Goal: Information Seeking & Learning: Find specific page/section

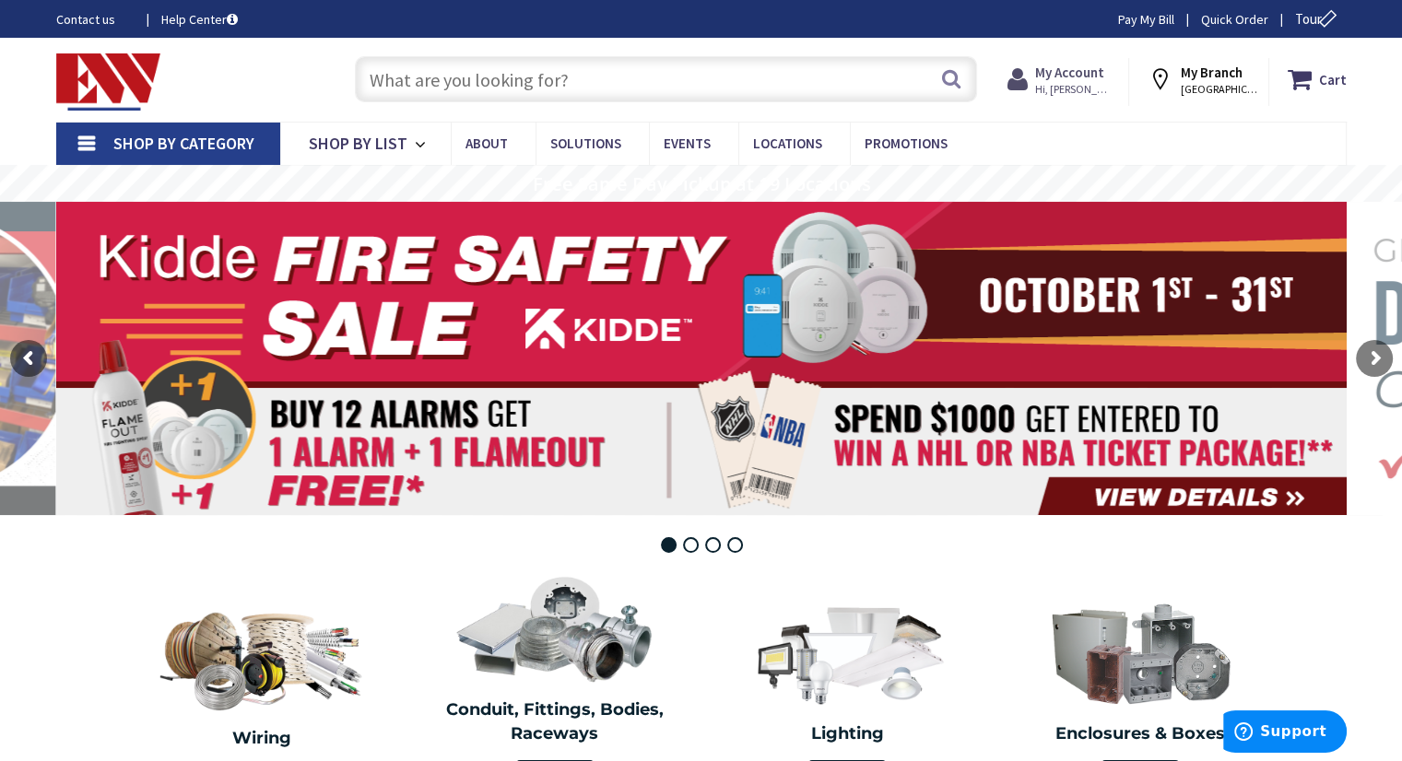
click at [1053, 75] on strong "My Account" at bounding box center [1069, 73] width 69 height 18
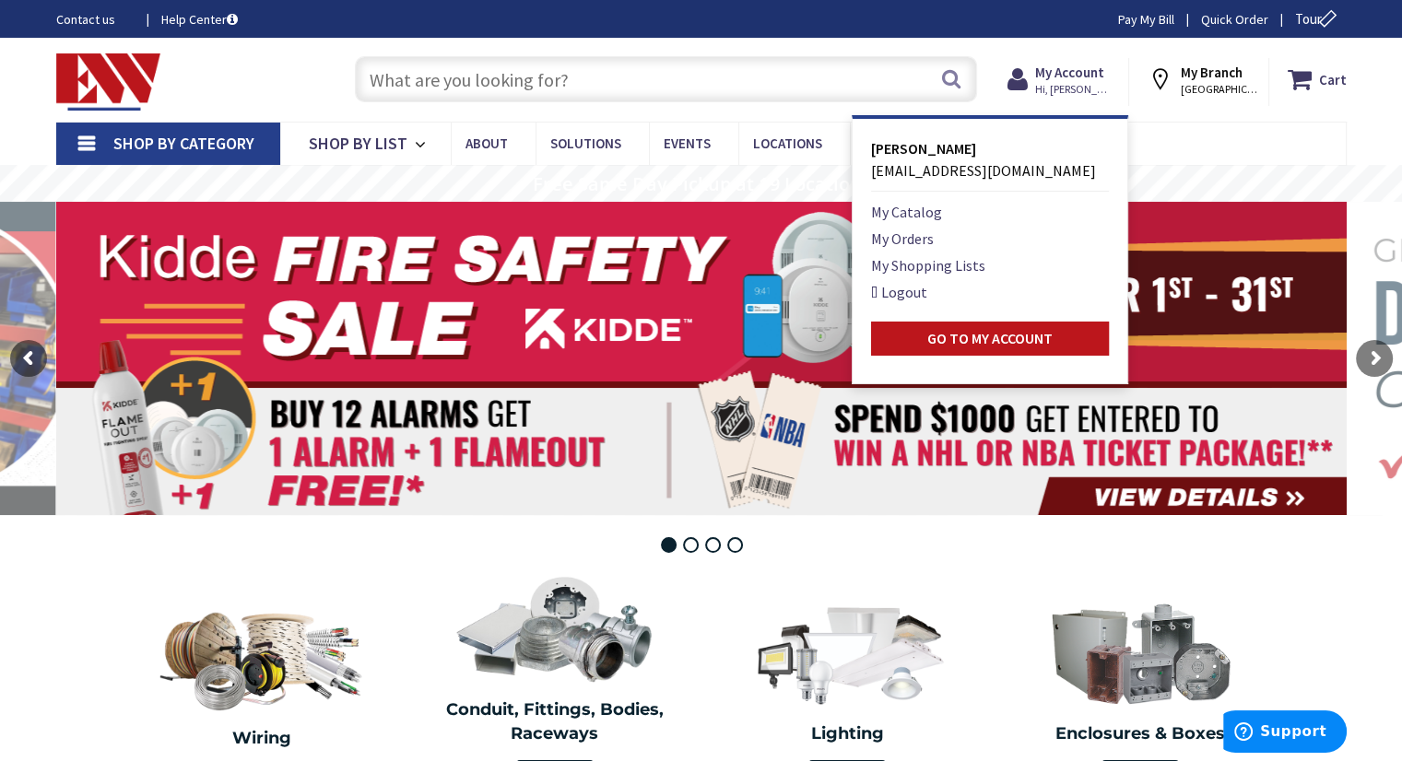
click at [745, 74] on input "text" at bounding box center [666, 79] width 622 height 46
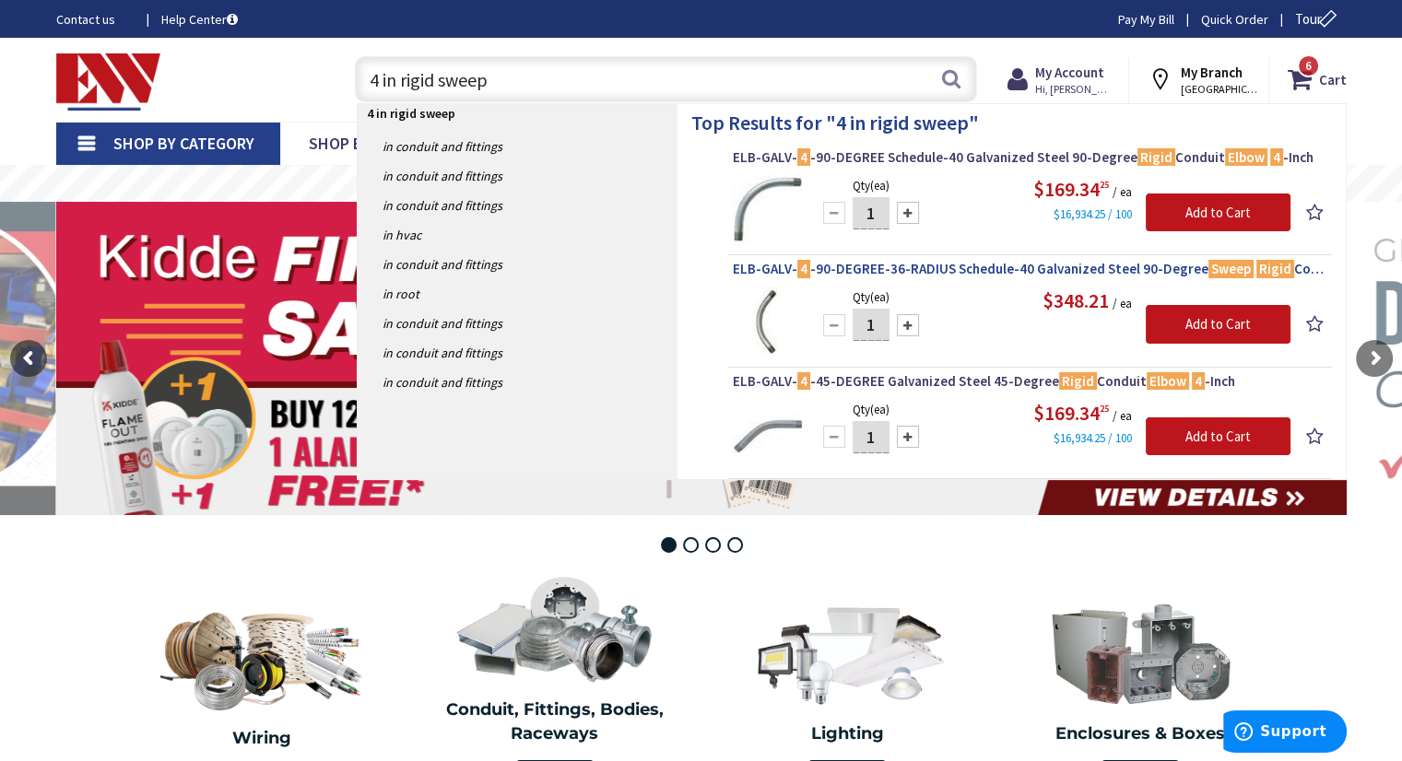
type input "4 in rigid sweep"
click at [980, 263] on span "ELB-GALV- 4 -90-DEGREE-36-RADIUS Schedule-40 Galvanized Steel 90-Degree Sweep R…" at bounding box center [1030, 269] width 594 height 18
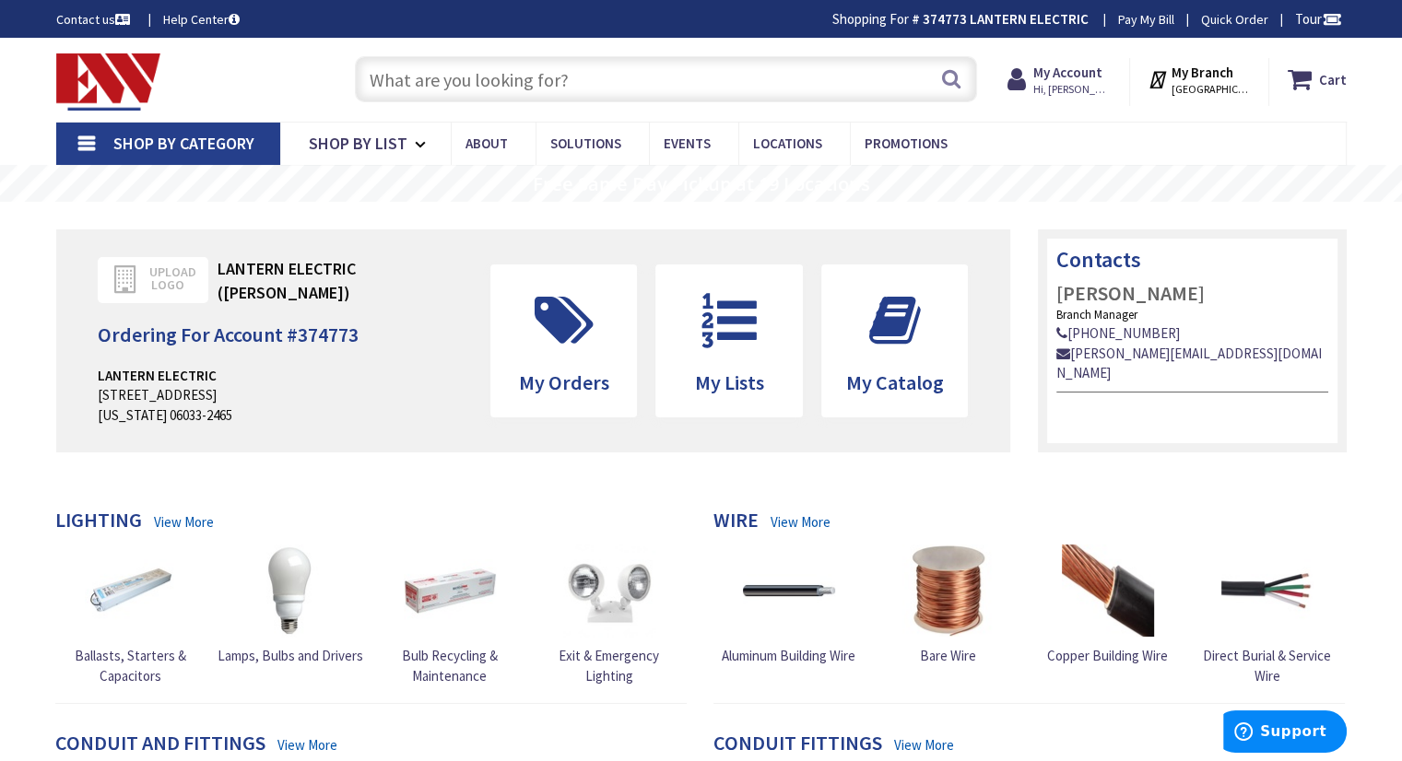
click at [609, 86] on input "text" at bounding box center [666, 79] width 622 height 46
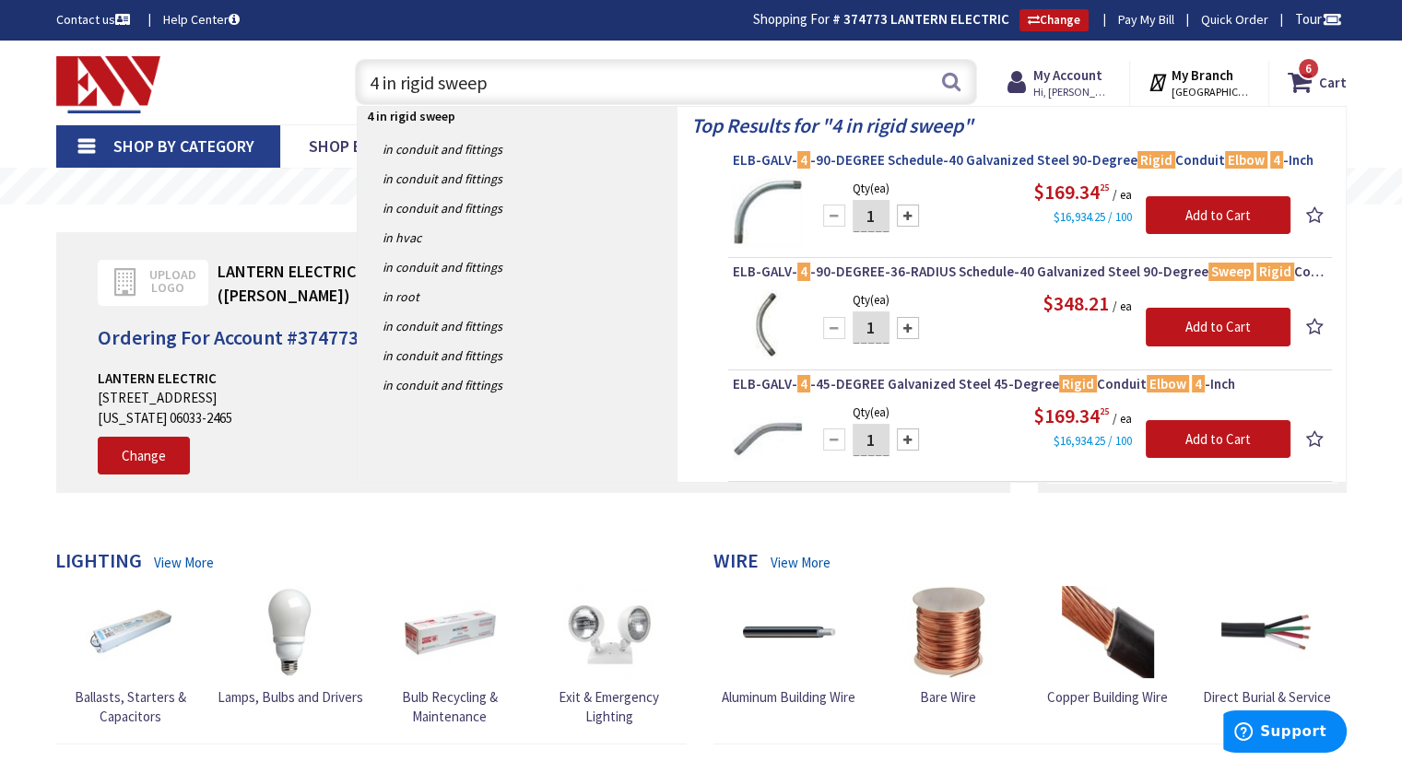
type input "4 in rigid sweep"
click at [982, 154] on span "ELB-GALV- 4 -90-DEGREE Schedule-40 Galvanized Steel 90-Degree Rigid Conduit Elb…" at bounding box center [1030, 160] width 594 height 18
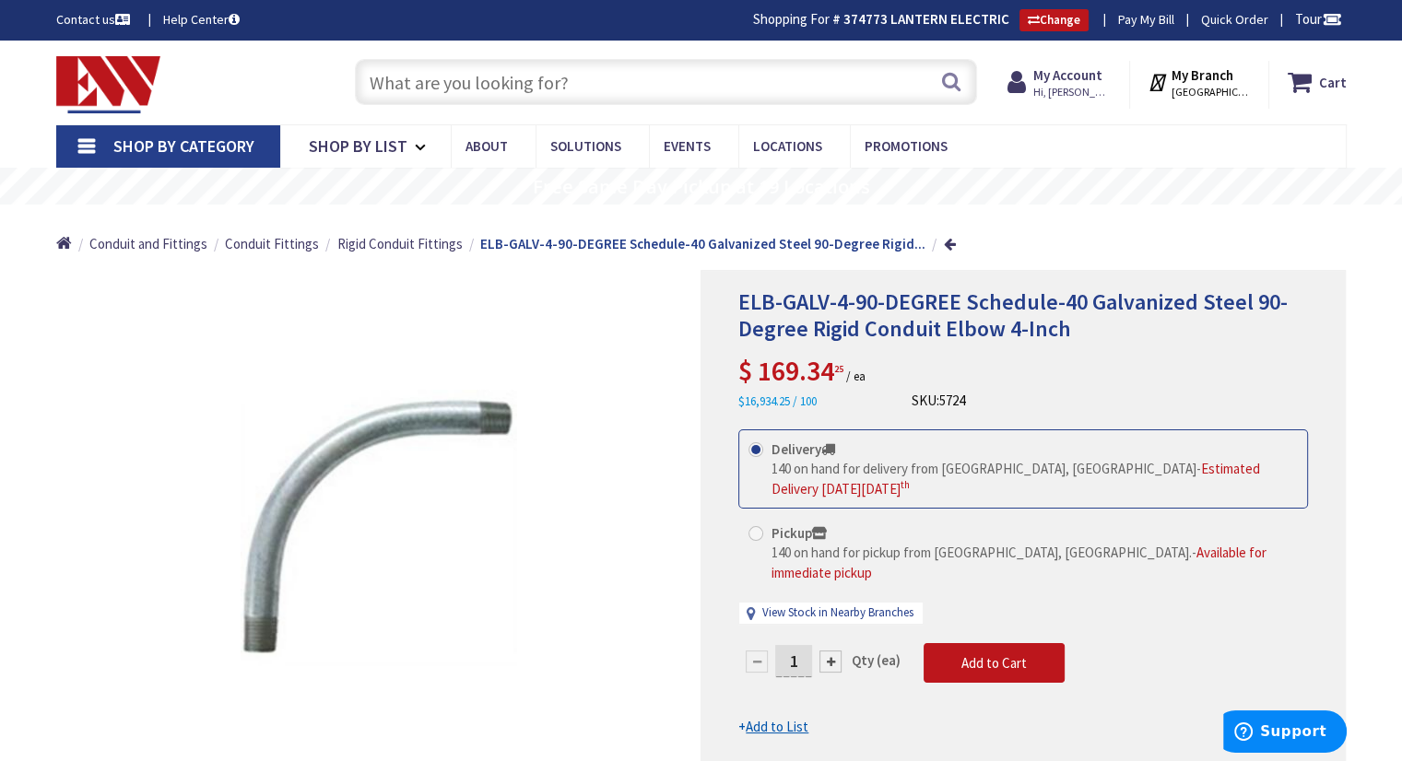
click at [727, 82] on input "text" at bounding box center [666, 82] width 622 height 46
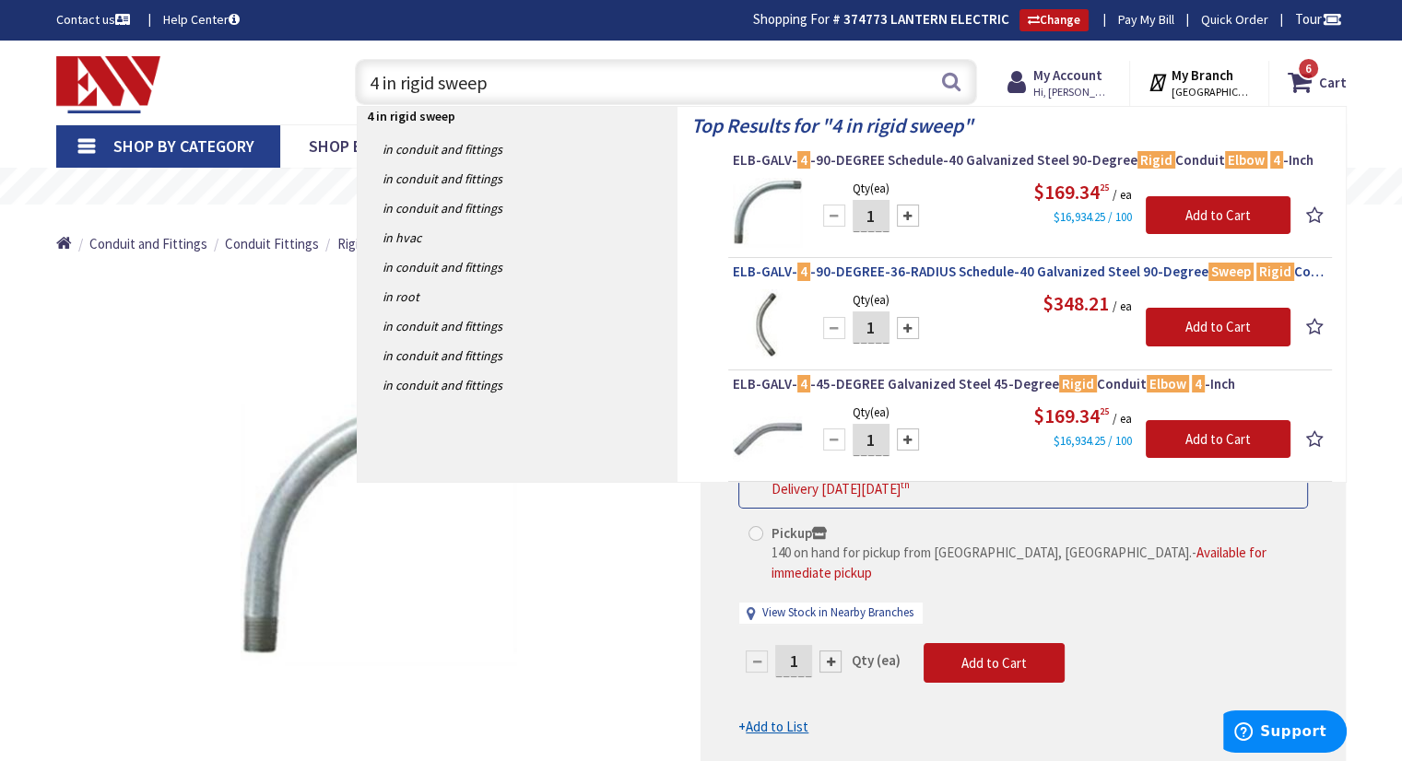
type input "4 in rigid sweep"
click at [887, 268] on span "ELB-GALV- 4 -90-DEGREE-36-RADIUS Schedule-40 Galvanized Steel 90-Degree Sweep R…" at bounding box center [1030, 272] width 594 height 18
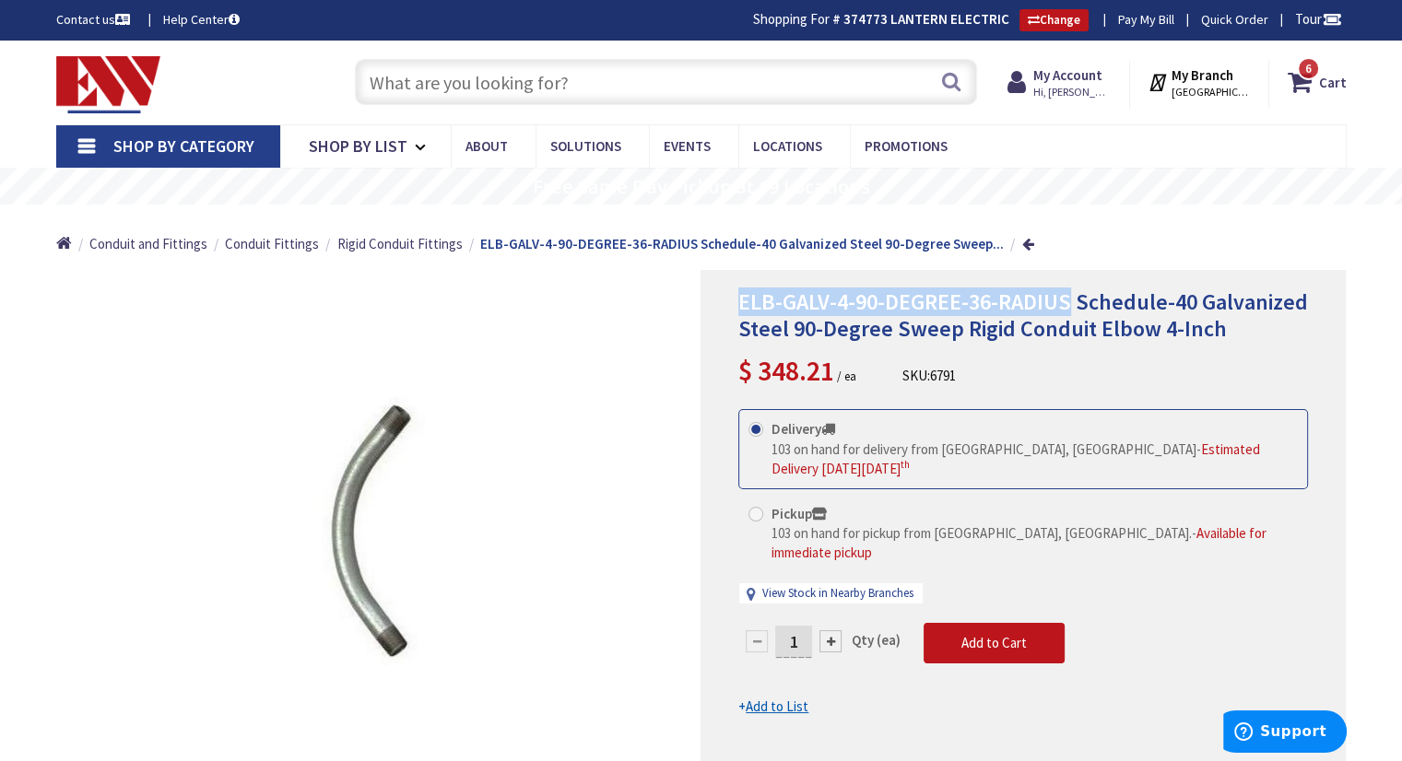
drag, startPoint x: 741, startPoint y: 303, endPoint x: 1064, endPoint y: 300, distance: 322.6
click at [1064, 300] on span "ELB-GALV-4-90-DEGREE-36-RADIUS Schedule-40 Galvanized Steel 90-Degree Sweep Rig…" at bounding box center [1023, 315] width 570 height 55
copy span "ELB-GALV-4-90-DEGREE-36-RADIUS"
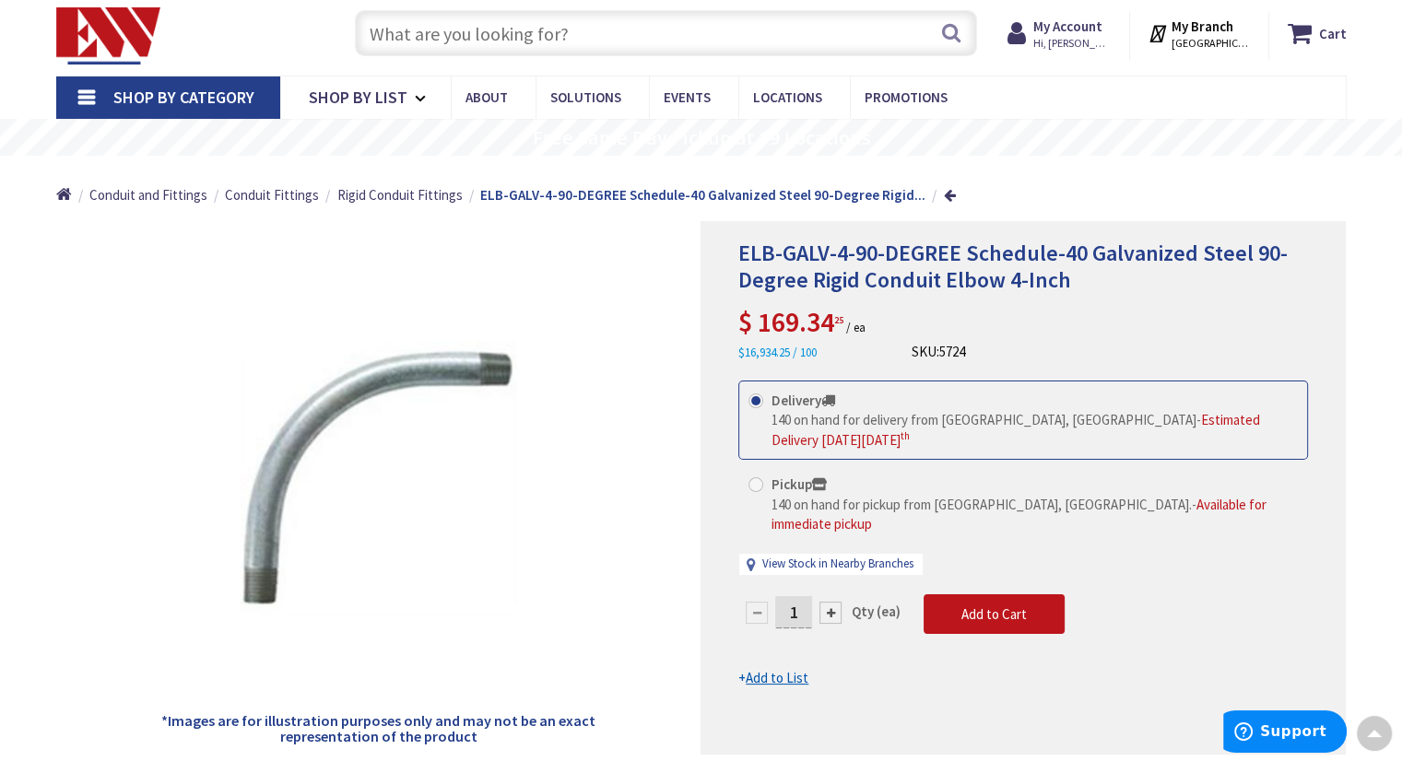
scroll to position [22, 0]
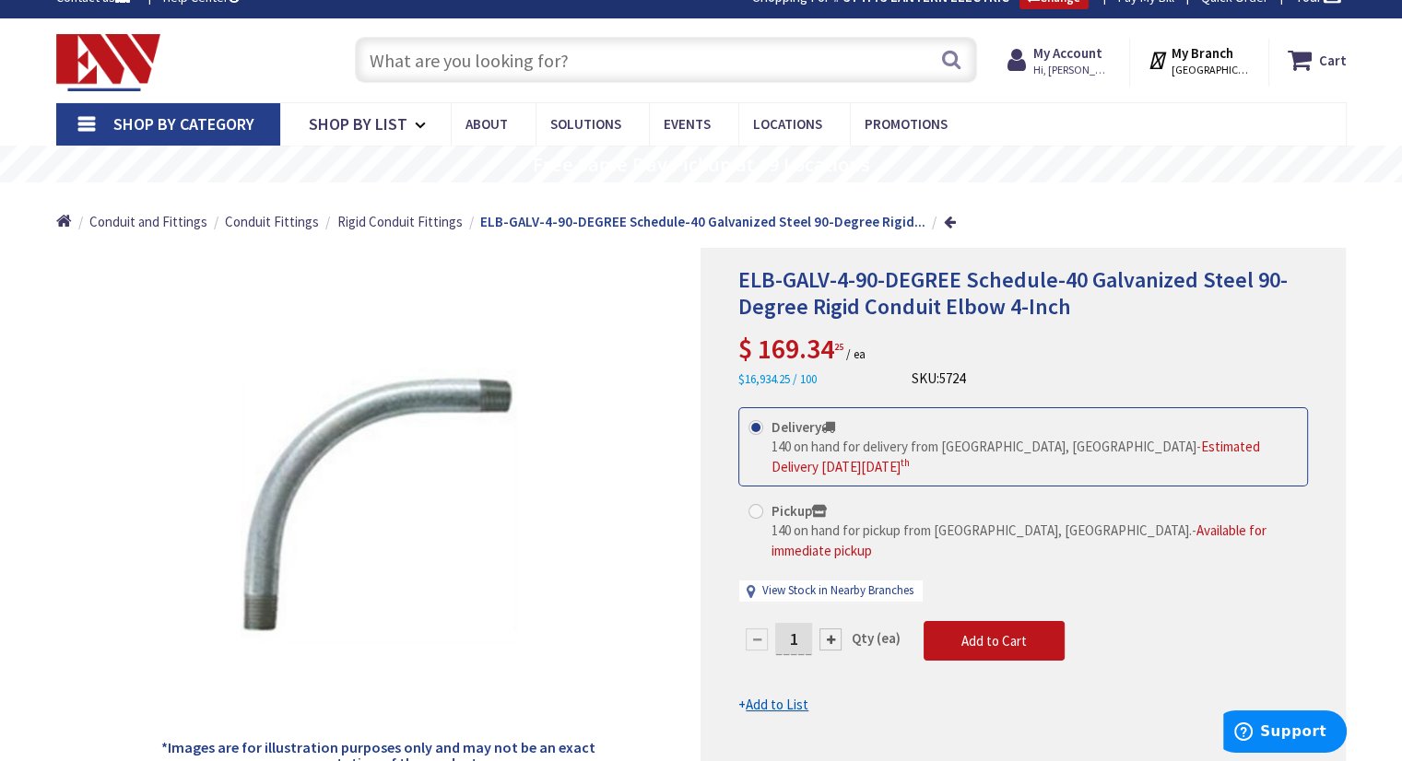
click at [564, 60] on input "text" at bounding box center [666, 60] width 622 height 46
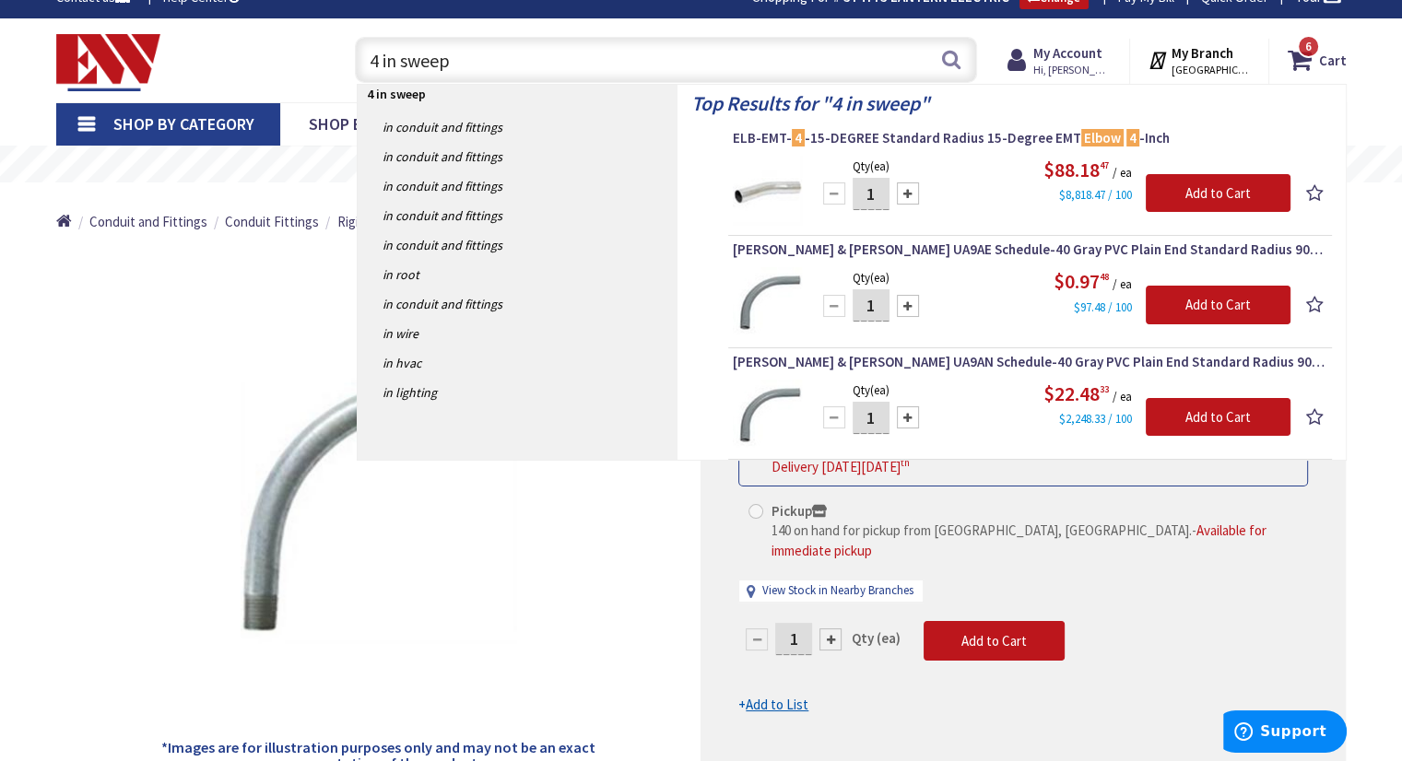
click at [400, 60] on input "4 in sweep" at bounding box center [666, 60] width 622 height 46
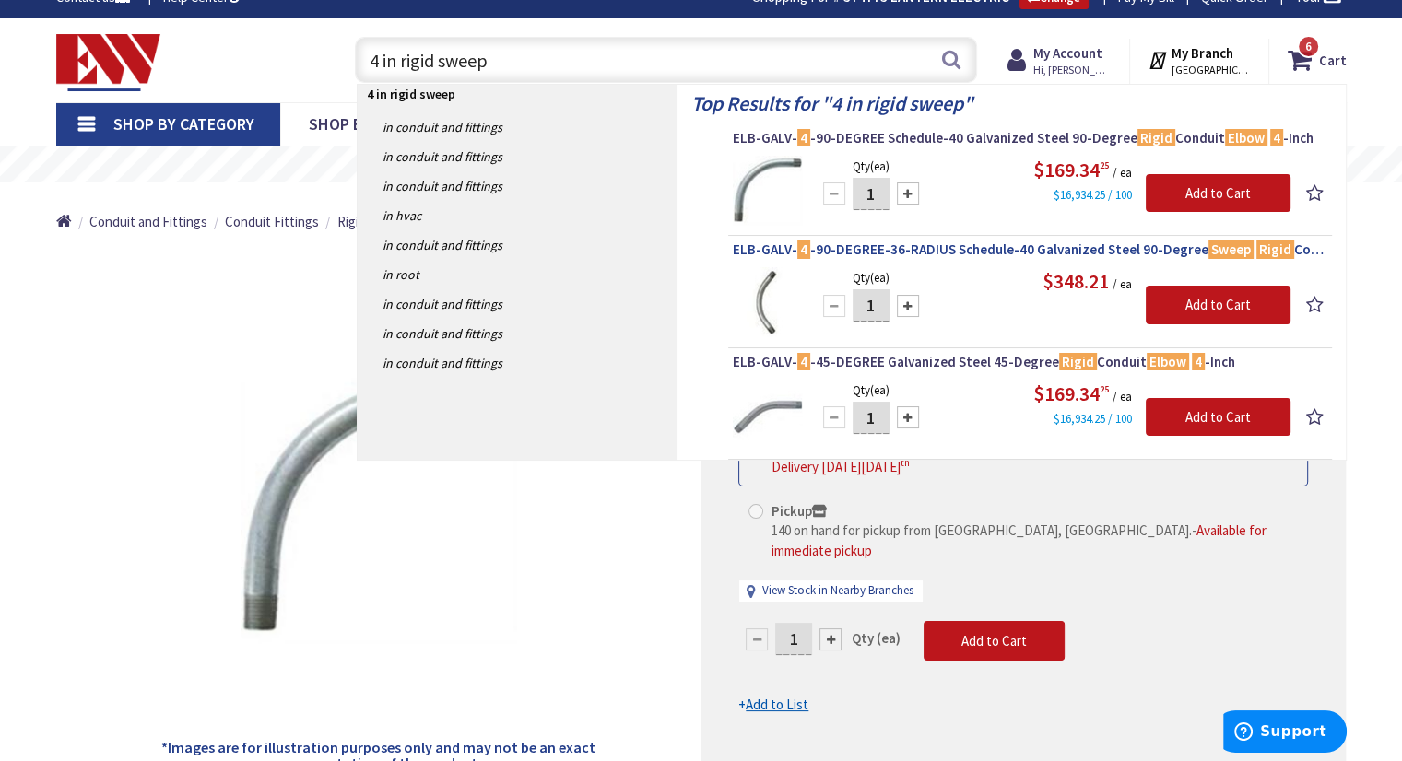
type input "4 in rigid sweep"
click at [993, 244] on span "ELB-GALV- 4 -90-DEGREE-36-RADIUS Schedule-40 Galvanized Steel 90-Degree Sweep R…" at bounding box center [1030, 250] width 594 height 18
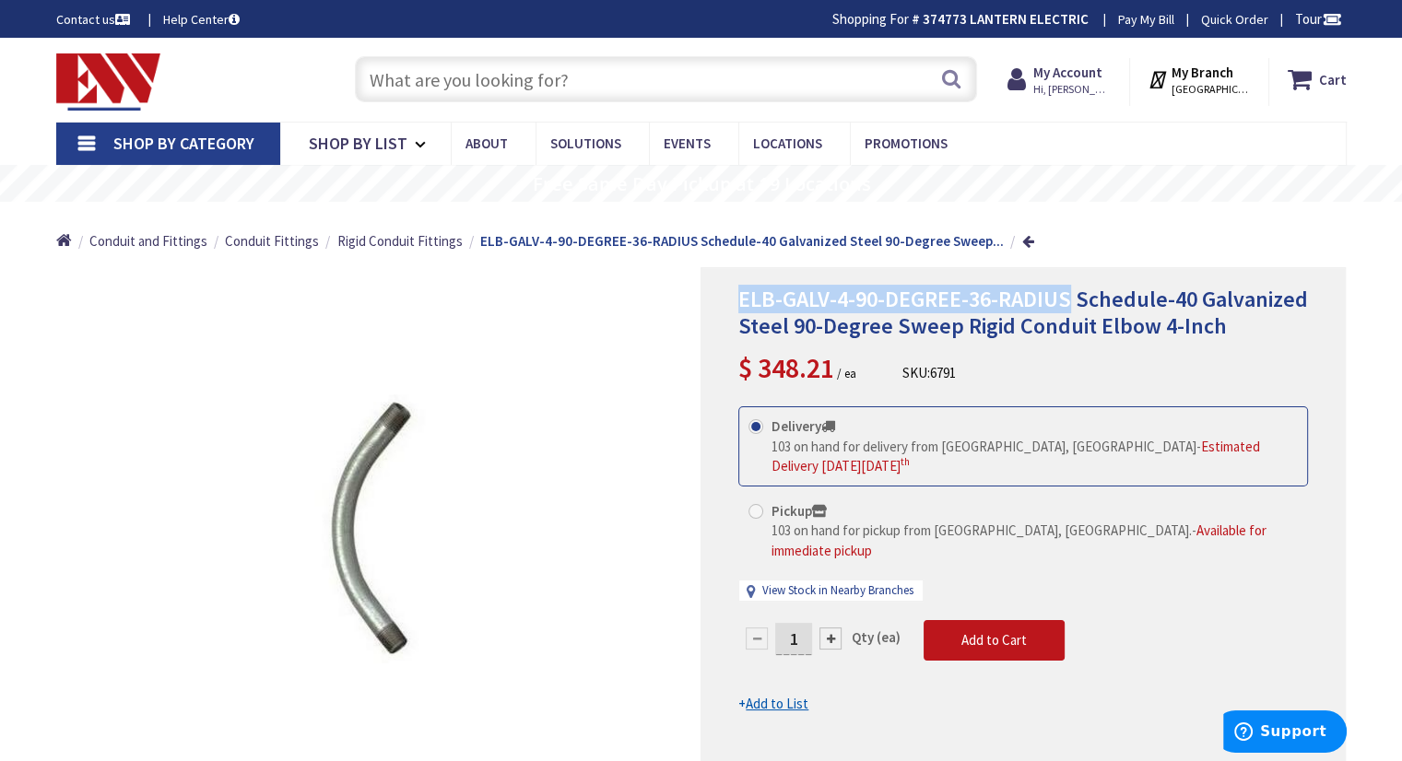
drag, startPoint x: 962, startPoint y: 296, endPoint x: 1065, endPoint y: 285, distance: 103.8
click at [1065, 285] on div "ELB-GALV-4-90-DEGREE-36-RADIUS Schedule-40 Galvanized Steel 90-Degree Sweep Rig…" at bounding box center [1022, 534] width 645 height 534
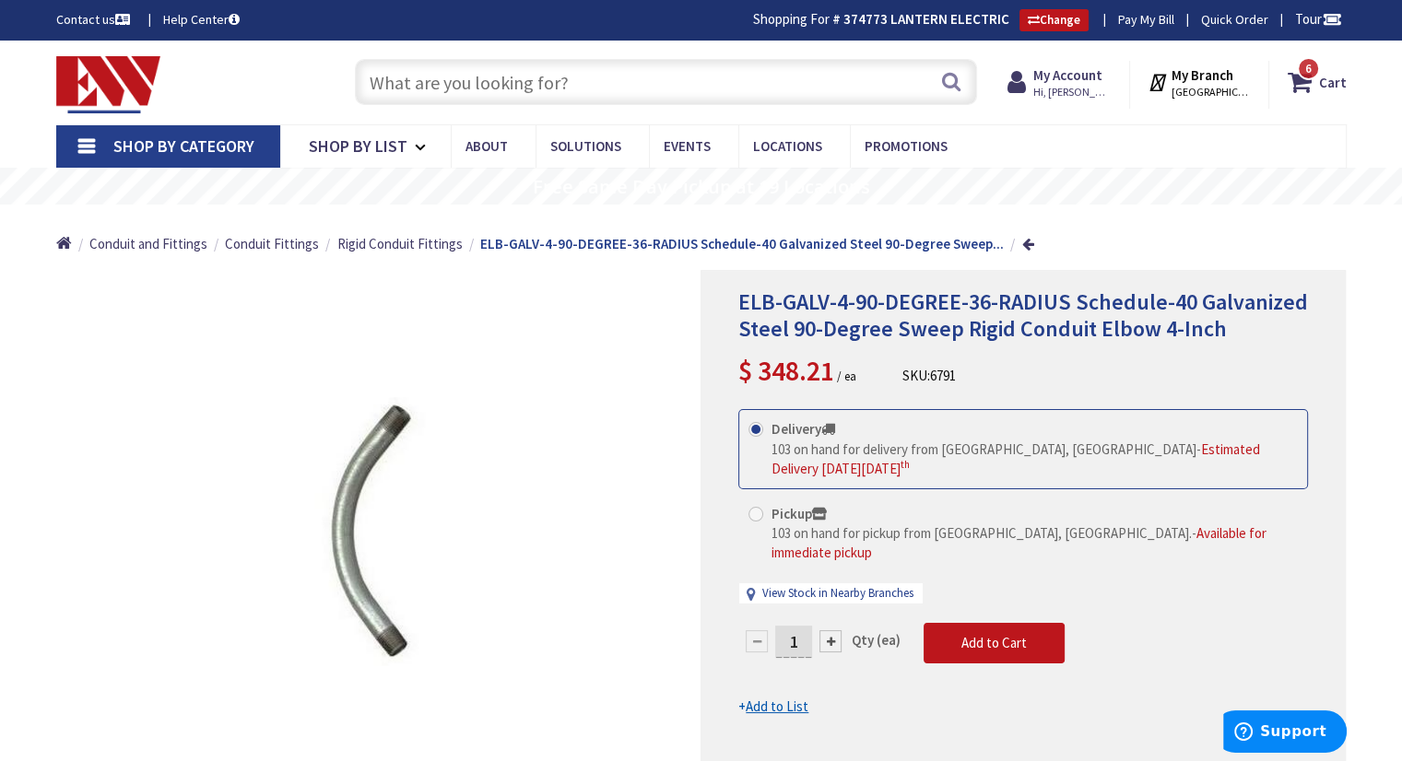
click at [1142, 239] on div "Home Conduit and Fittings Conduit Fittings Rigid Conduit Fittings ELB-GALV-4-90…" at bounding box center [701, 237] width 1383 height 65
click at [597, 84] on input "text" at bounding box center [666, 82] width 622 height 46
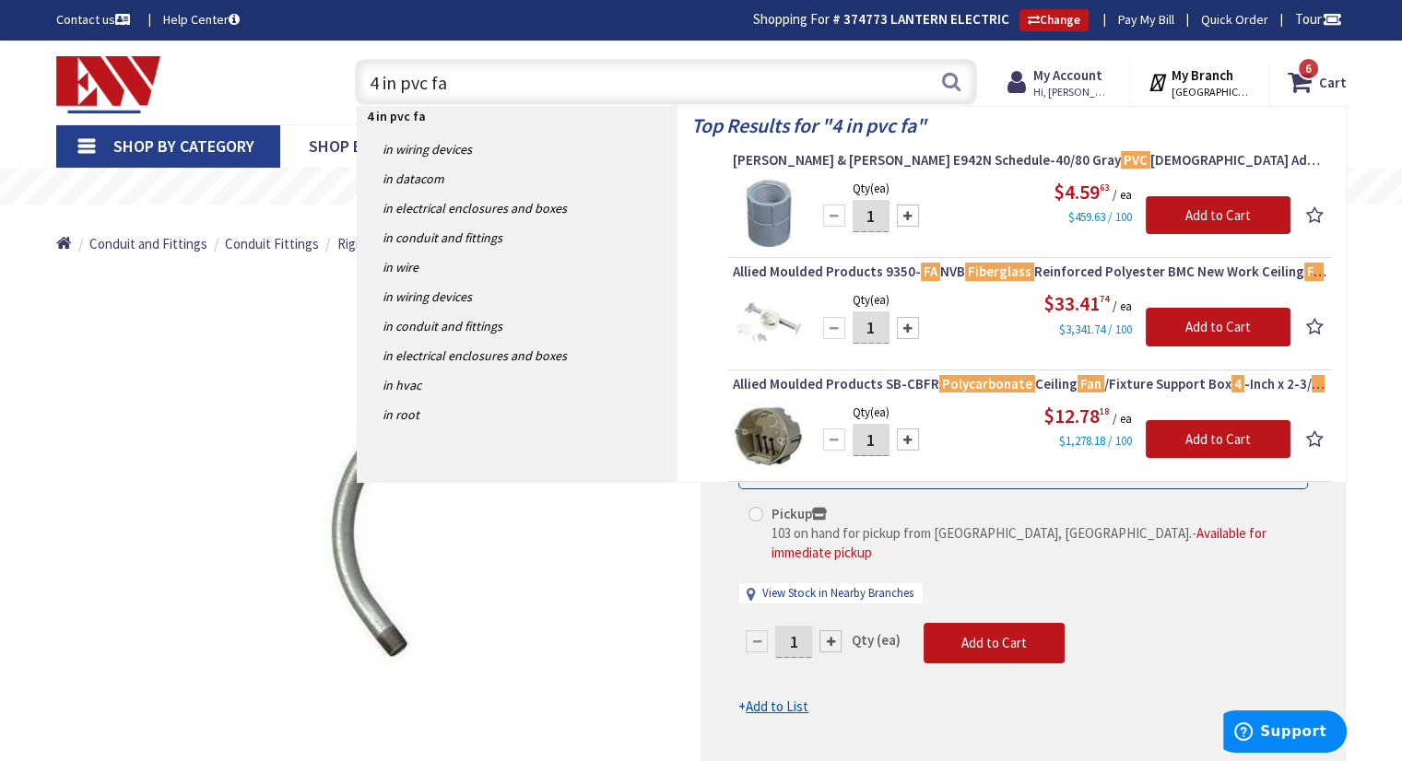
click at [450, 79] on input "4 in pvc fa" at bounding box center [666, 82] width 622 height 46
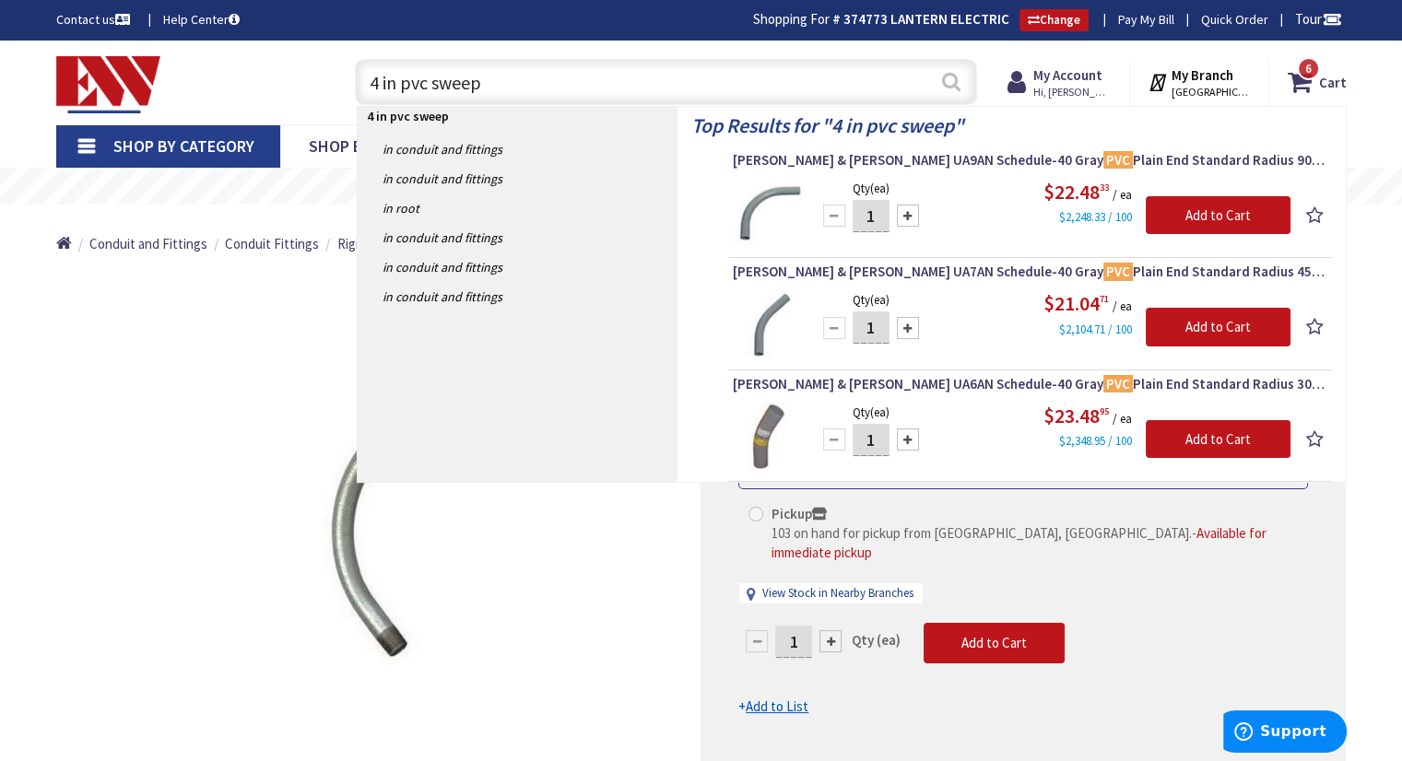
type input "4 in pvc sweep"
click at [951, 83] on button "Search" at bounding box center [951, 81] width 24 height 41
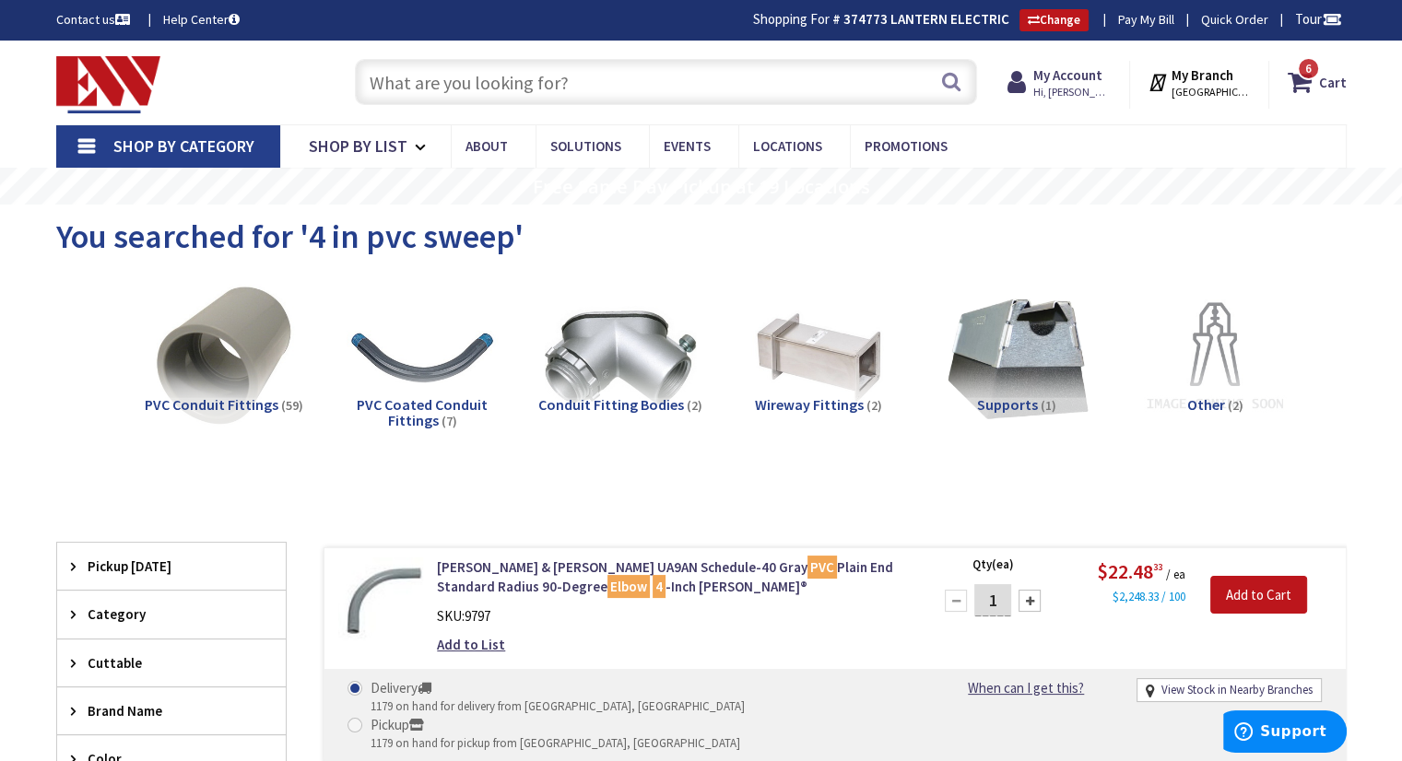
click at [608, 77] on input "text" at bounding box center [666, 82] width 622 height 46
click at [609, 79] on input "text" at bounding box center [666, 82] width 622 height 46
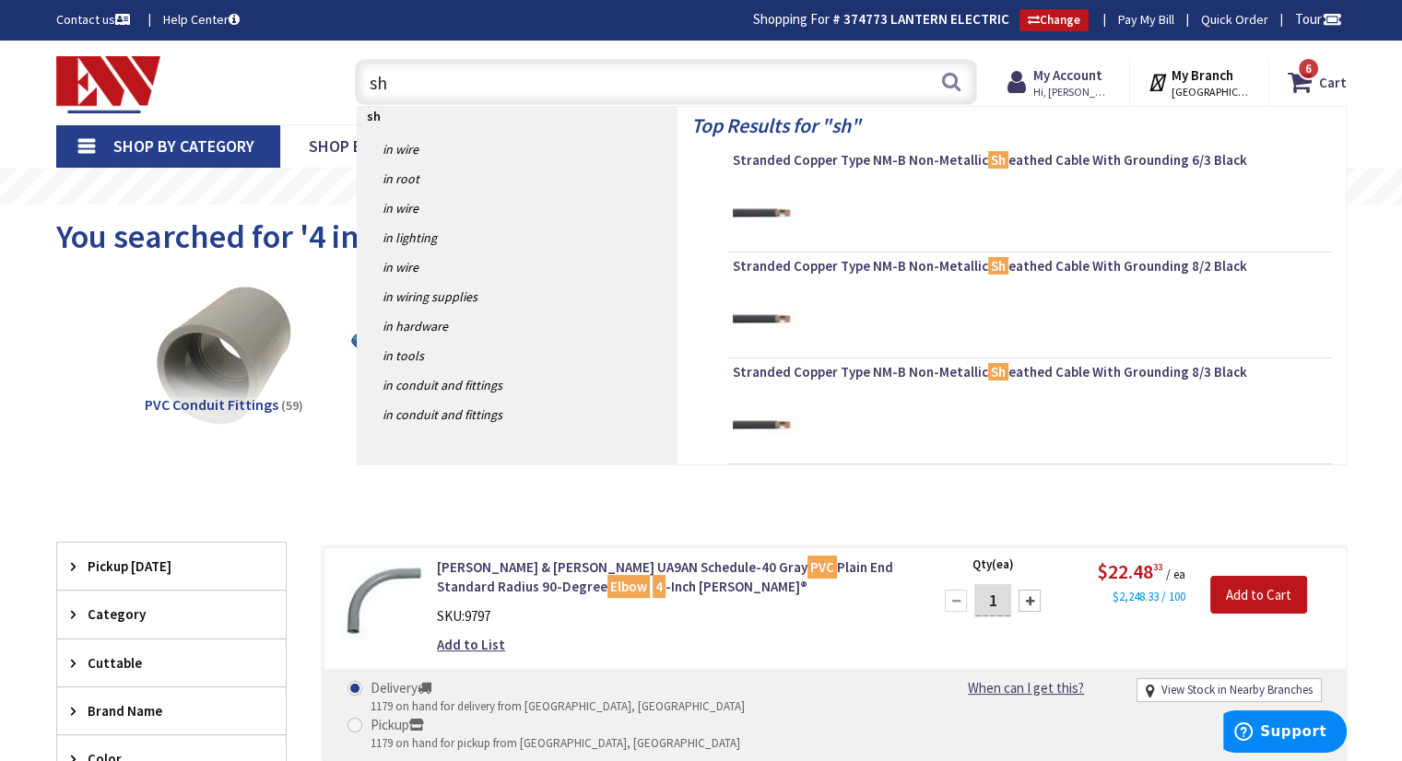
type input "s"
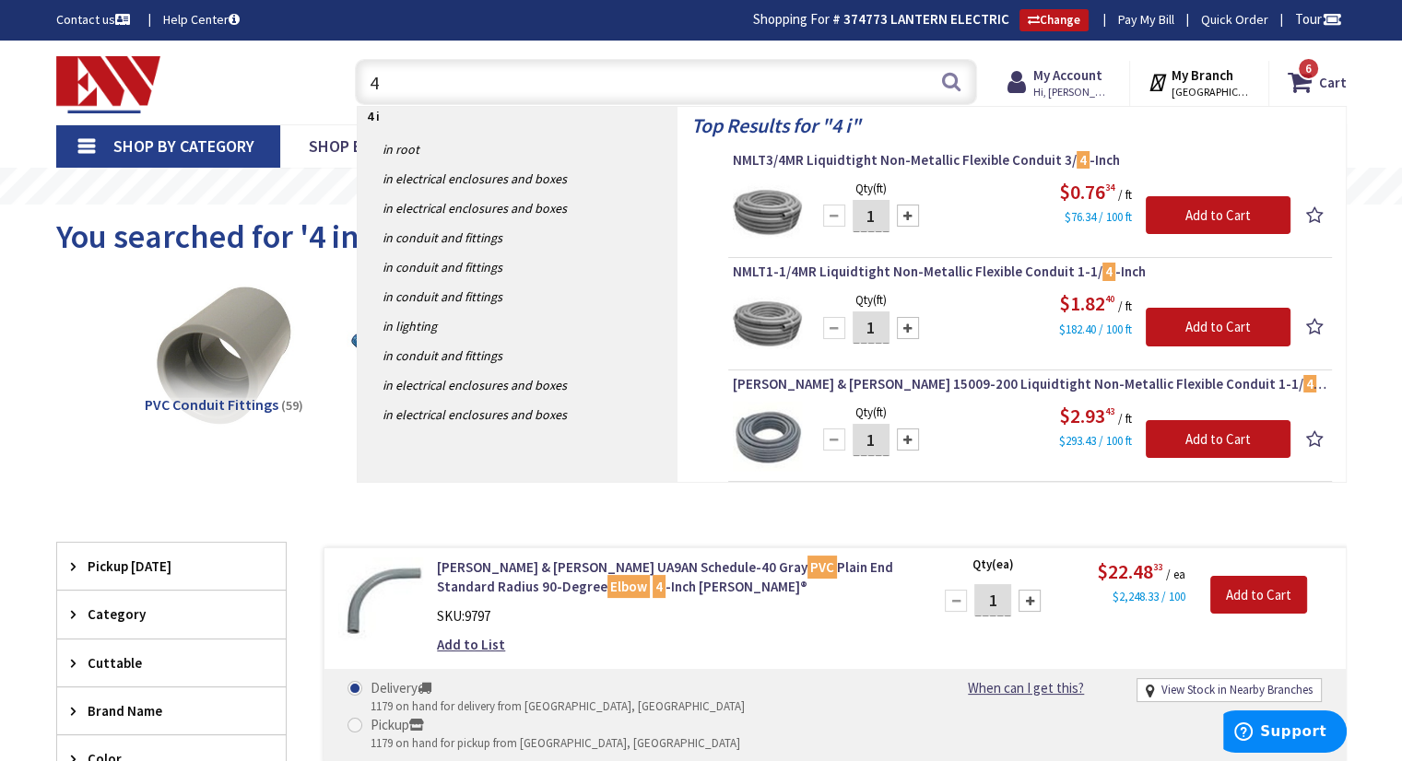
type input "4"
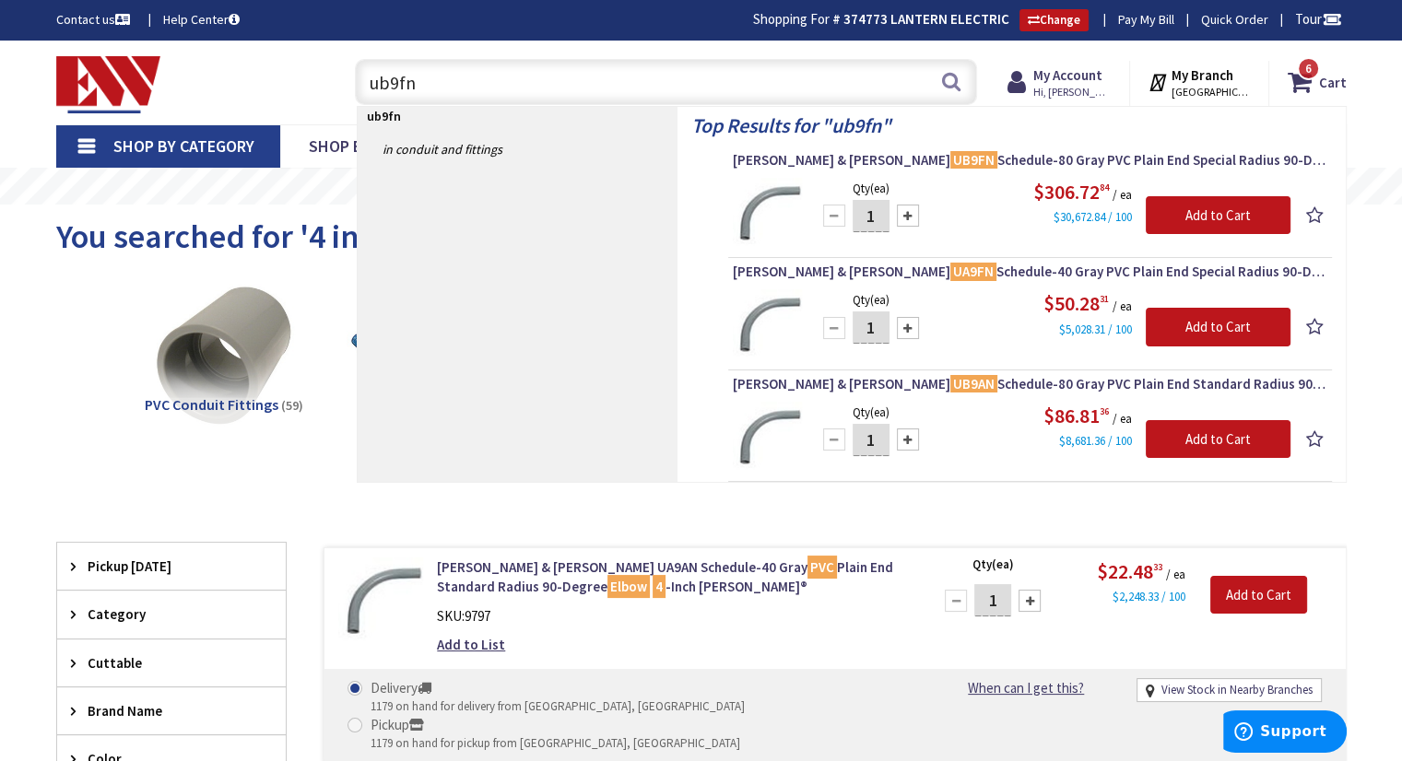
drag, startPoint x: 505, startPoint y: 92, endPoint x: 296, endPoint y: 93, distance: 209.2
click at [296, 93] on div "Toggle Nav ub9fn ub9fn Search 6 6 6 items Cart My Cart 6 Close" at bounding box center [701, 83] width 1318 height 62
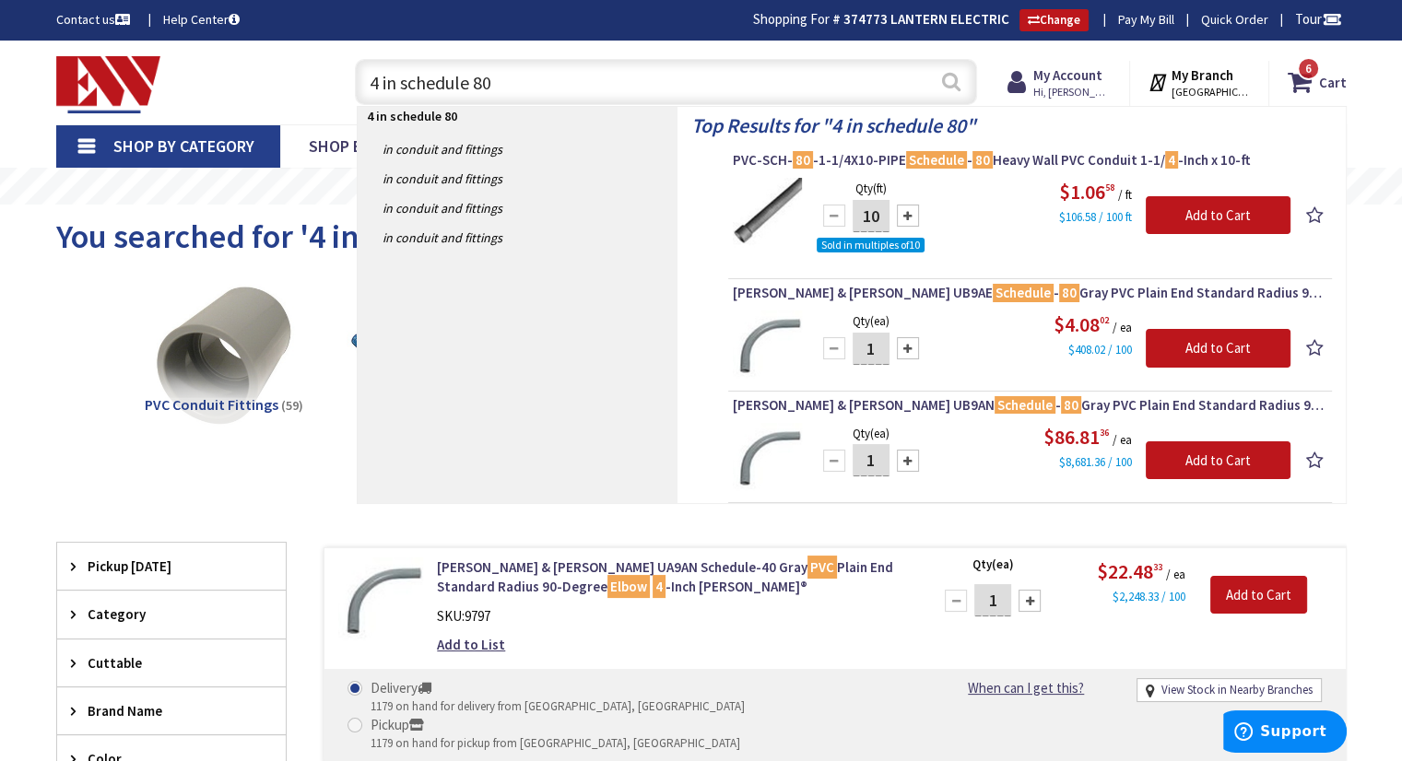
type input "4 in schedule 80"
click at [944, 80] on button "Search" at bounding box center [951, 81] width 24 height 41
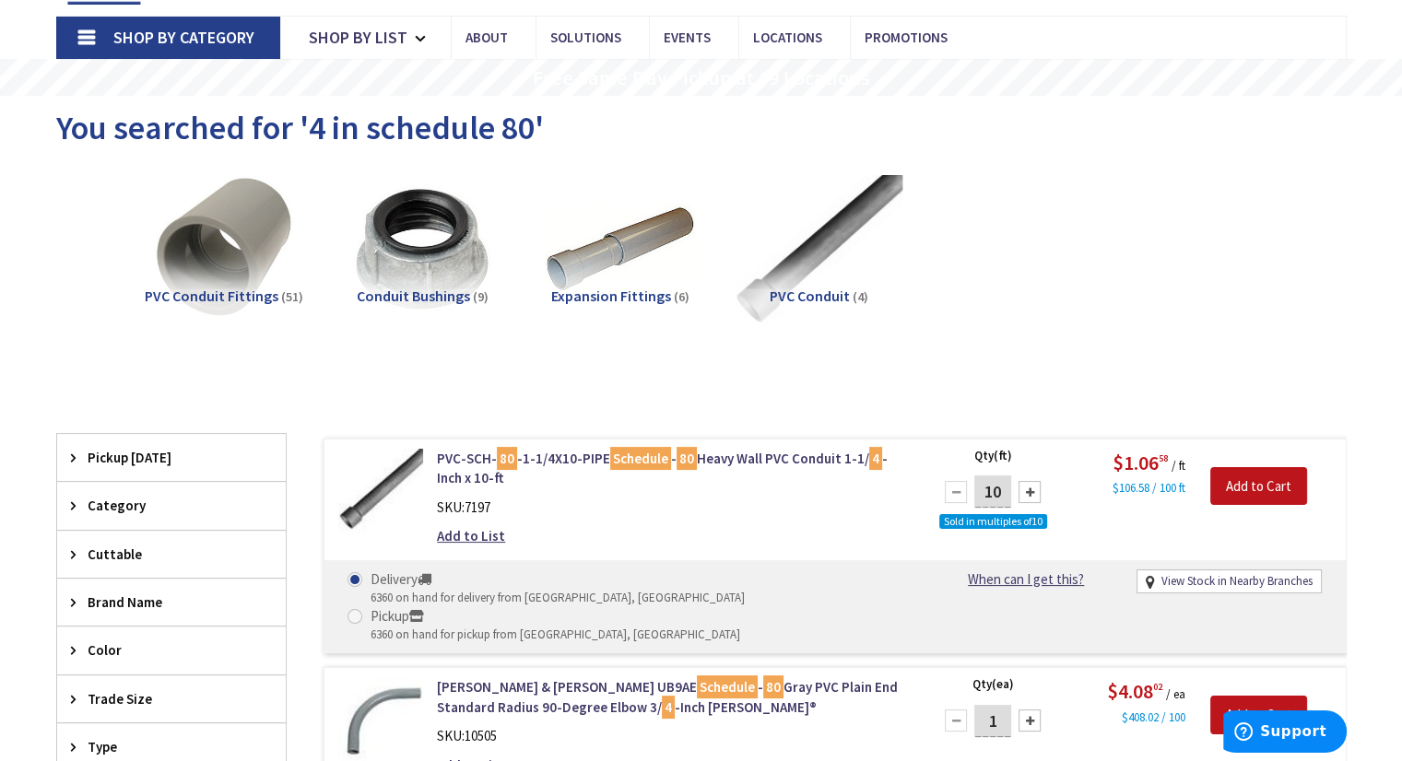
scroll to position [2, 0]
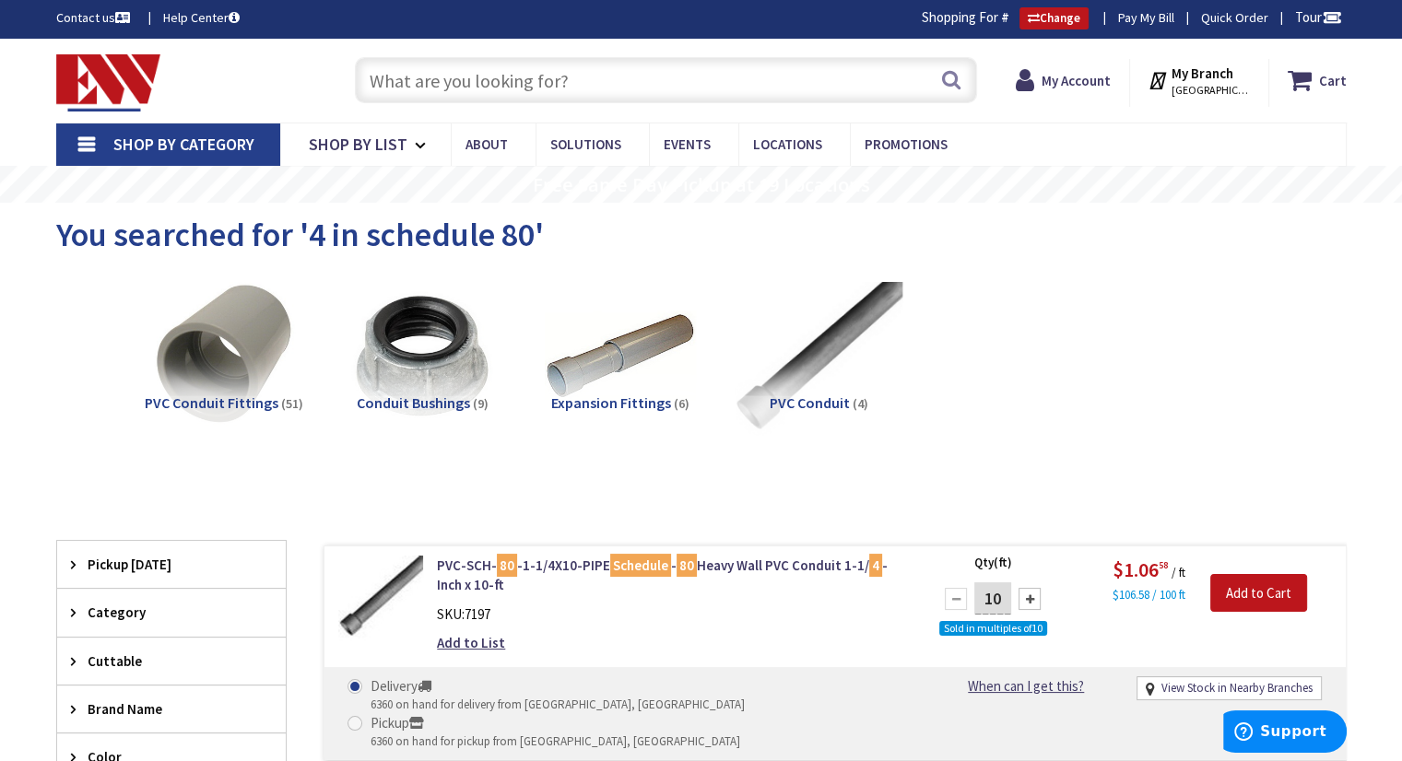
click at [812, 359] on img at bounding box center [818, 356] width 167 height 167
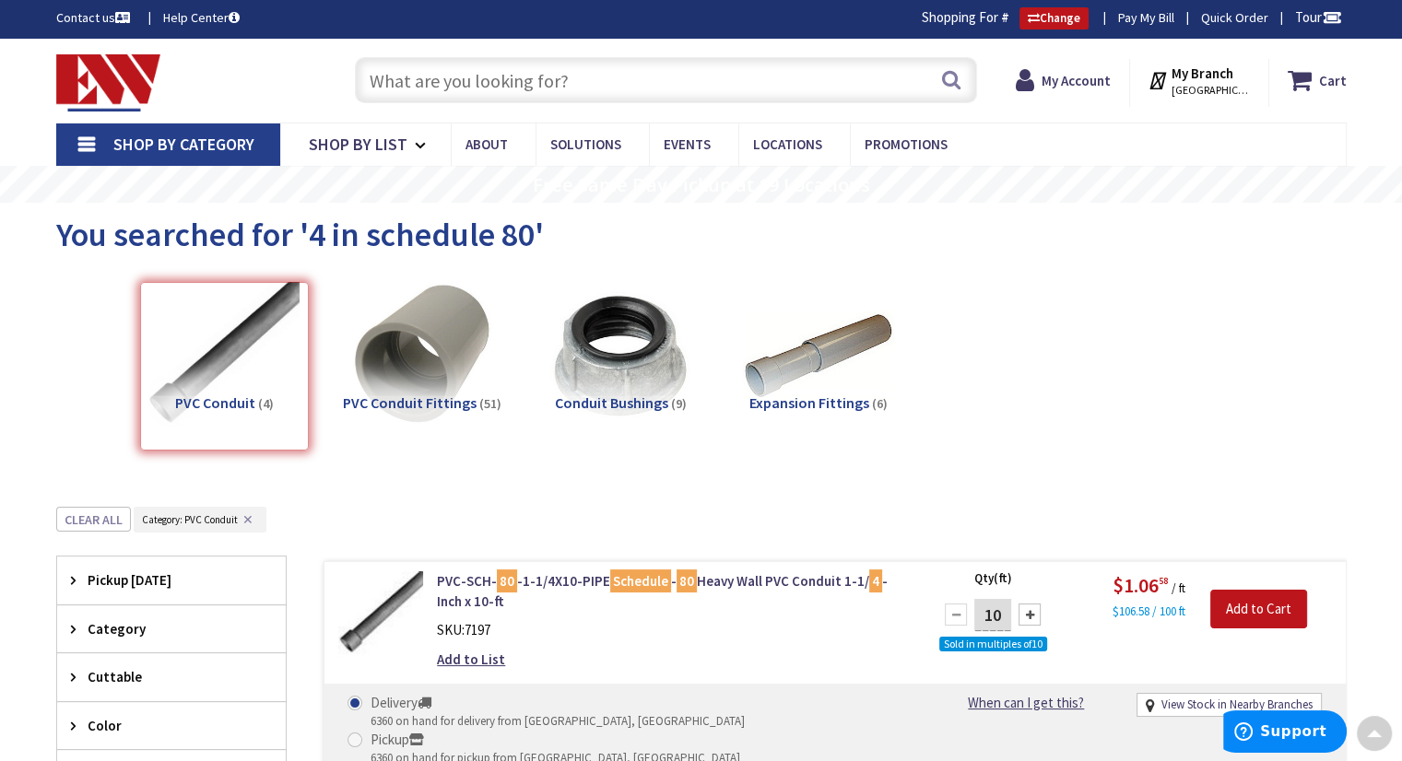
scroll to position [507, 0]
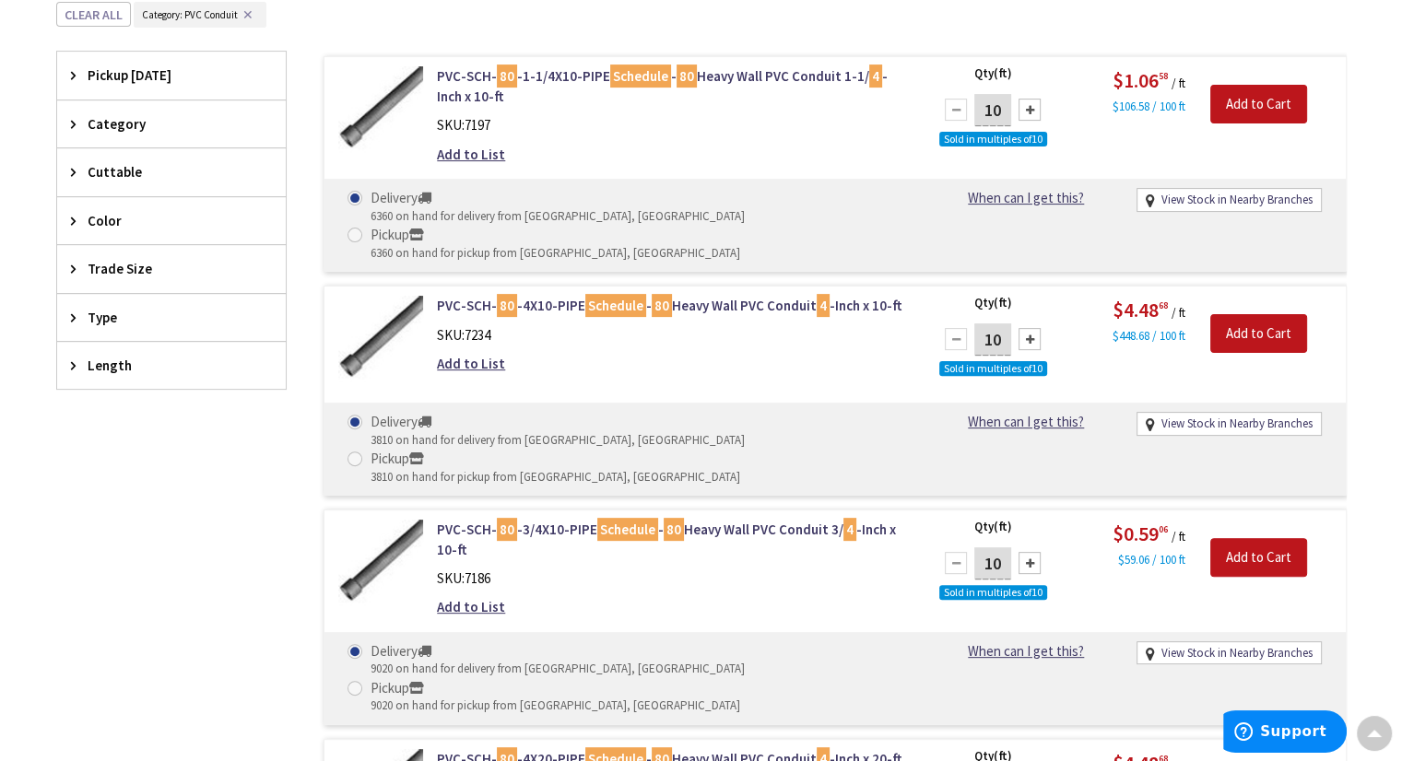
click at [717, 309] on div "PVC-SCH- 80 -4X10-PIPE Schedule - 80 Heavy Wall PVC Conduit 4 -Inch x 10-ft SKU…" at bounding box center [671, 339] width 497 height 87
click at [734, 311] on div "PVC-SCH- 80 -4X10-PIPE Schedule - 80 Heavy Wall PVC Conduit 4 -Inch x 10-ft SKU…" at bounding box center [671, 339] width 497 height 87
click at [728, 130] on div "SKU: 7197" at bounding box center [671, 124] width 469 height 19
click at [719, 307] on div "PVC-SCH- 80 -4X10-PIPE Schedule - 80 Heavy Wall PVC Conduit 4 -Inch x 10-ft SKU…" at bounding box center [671, 339] width 497 height 87
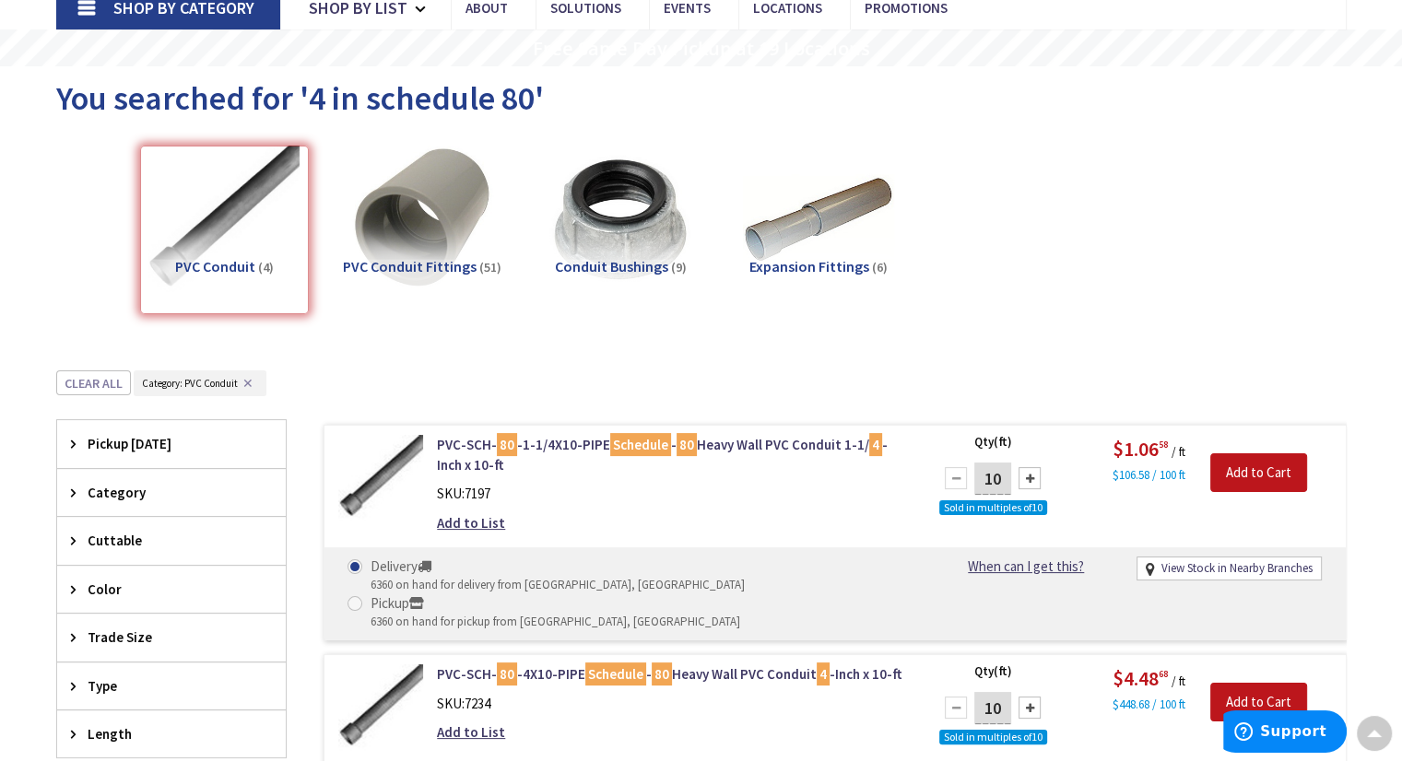
scroll to position [0, 0]
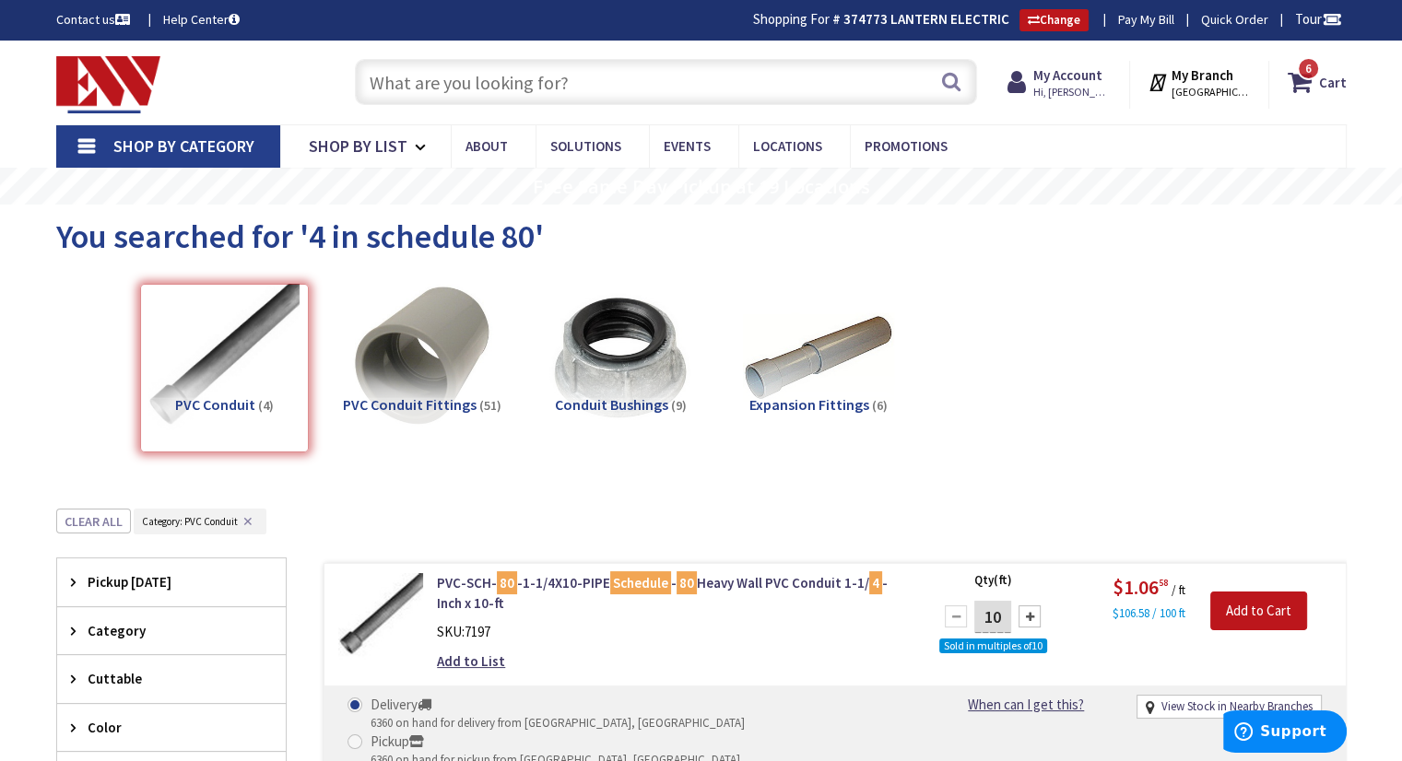
click at [472, 81] on input "text" at bounding box center [666, 82] width 622 height 46
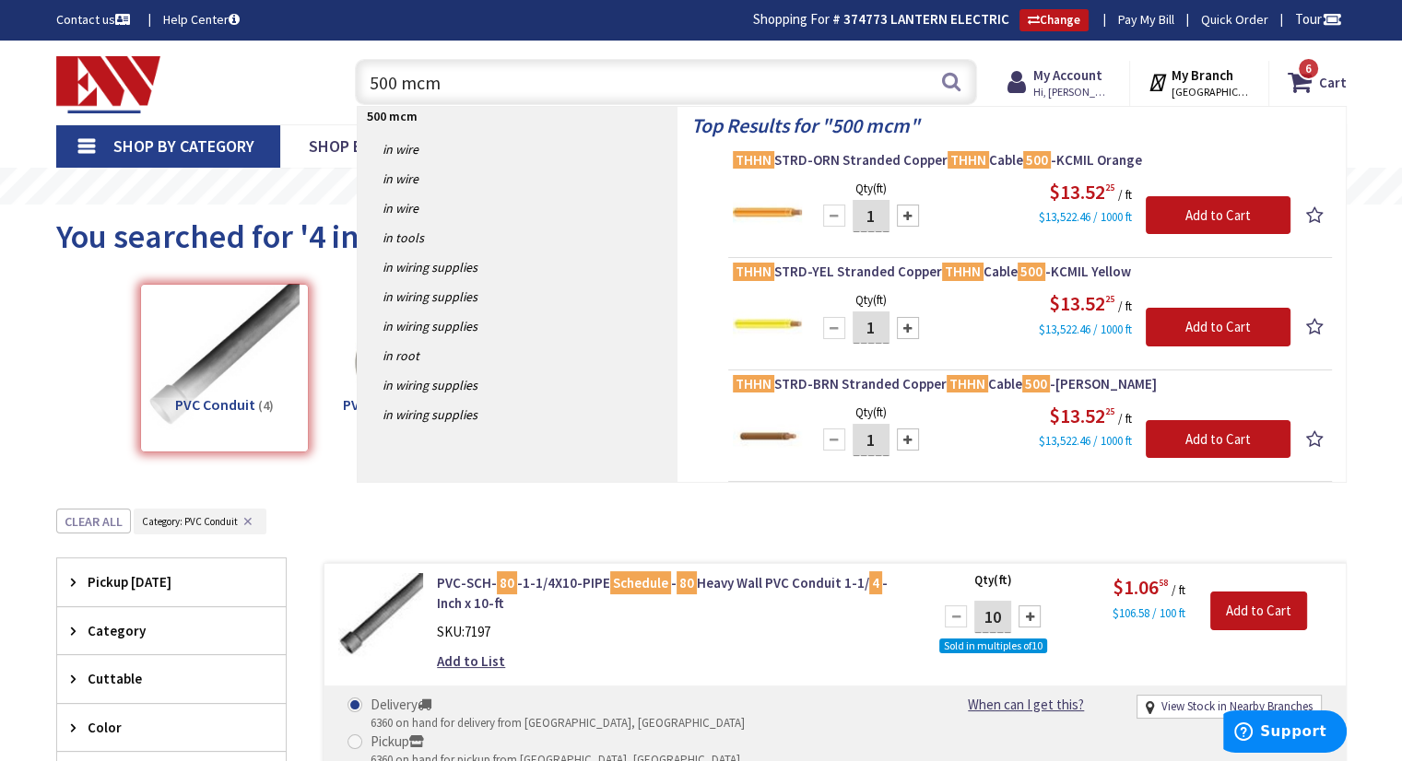
click at [379, 86] on input "500 mcm" at bounding box center [666, 82] width 622 height 46
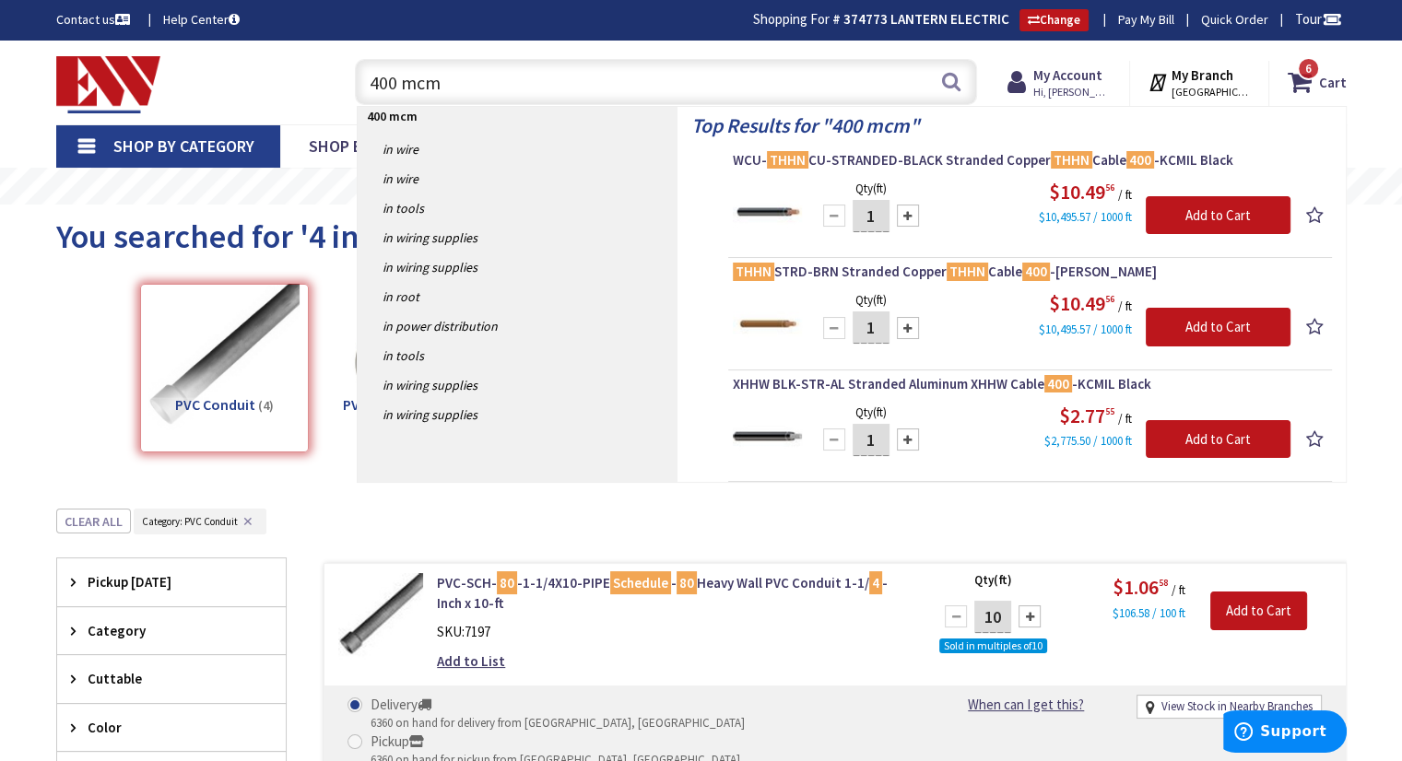
type input "400 mcm"
